Goal: Information Seeking & Learning: Understand process/instructions

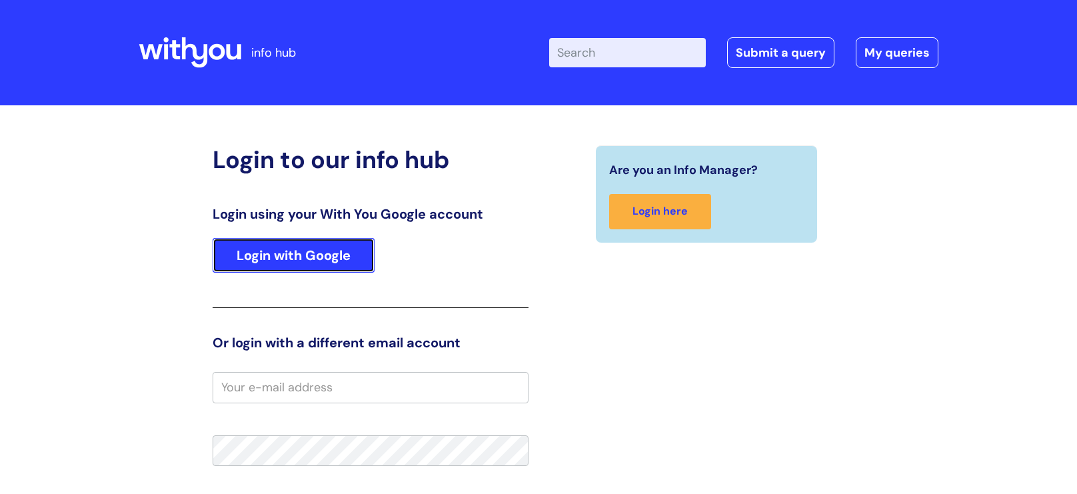
click at [286, 252] on link "Login with Google" at bounding box center [294, 255] width 162 height 35
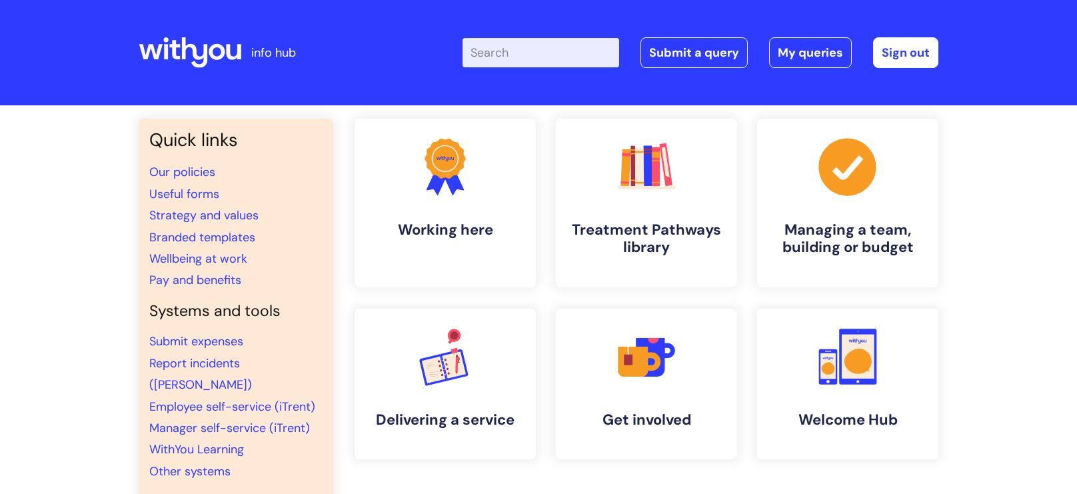
click at [507, 57] on input "Enter your search term here..." at bounding box center [541, 52] width 157 height 29
type input "my journey plan"
click button "Search" at bounding box center [0, 0] width 0 height 0
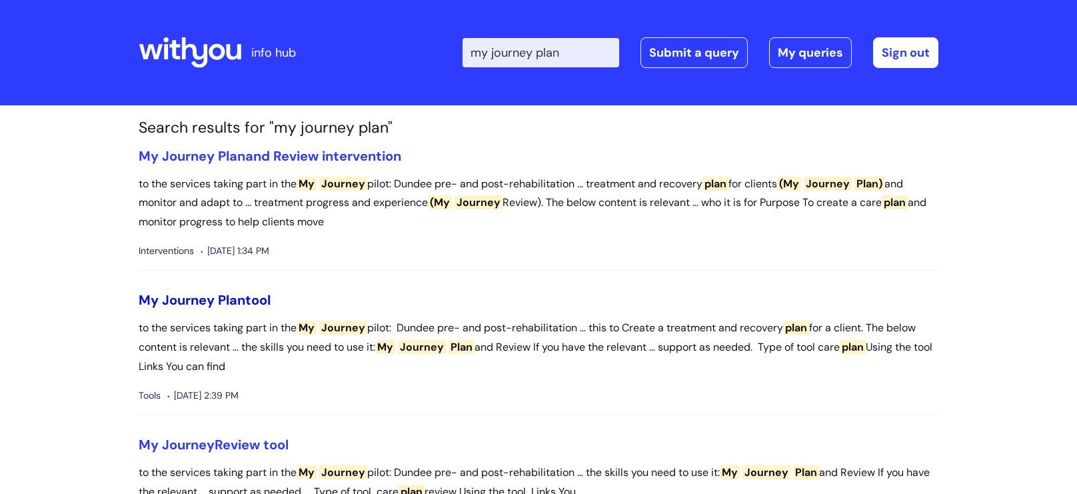
click at [213, 307] on span "Journey" at bounding box center [188, 299] width 53 height 17
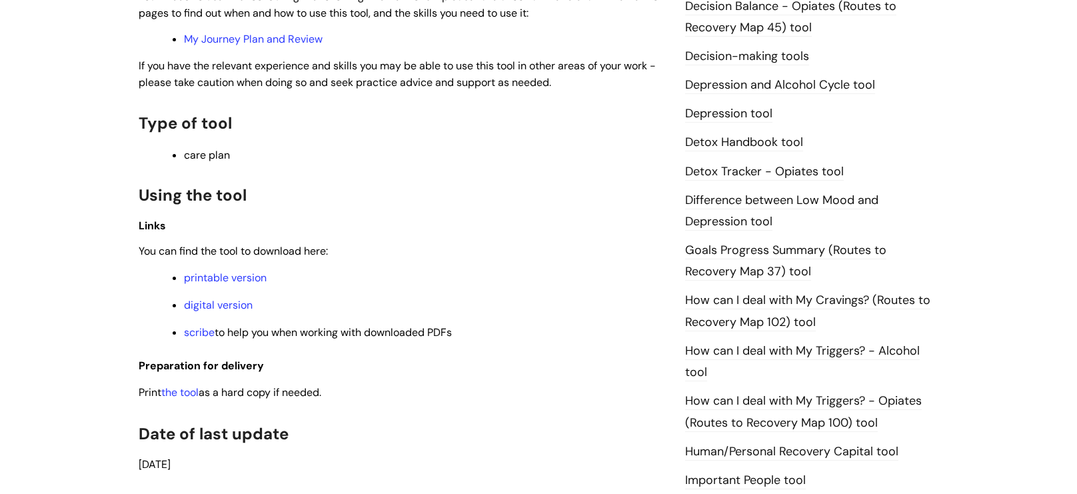
scroll to position [725, 0]
click at [213, 307] on link "digital version" at bounding box center [218, 304] width 69 height 14
